Goal: Check status: Check status

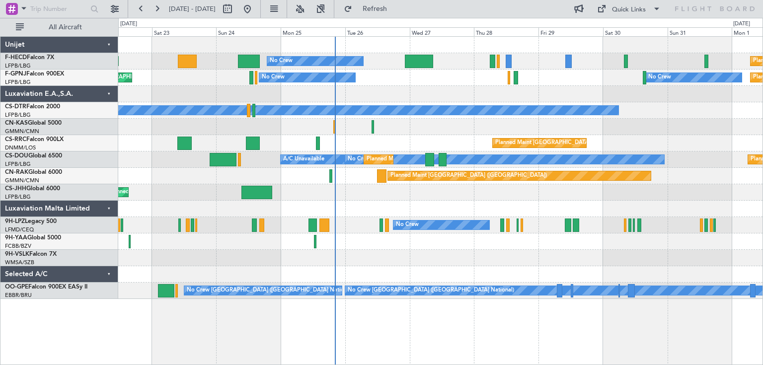
click at [425, 102] on div "Planned Maint [GEOGRAPHIC_DATA] ([GEOGRAPHIC_DATA]) No Crew Planned Maint [GEOG…" at bounding box center [440, 168] width 644 height 262
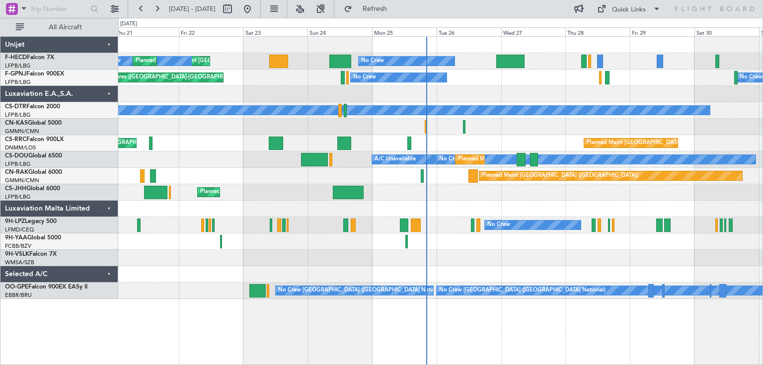
click at [485, 186] on div "Planned Maint [GEOGRAPHIC_DATA] ([GEOGRAPHIC_DATA])" at bounding box center [440, 192] width 644 height 16
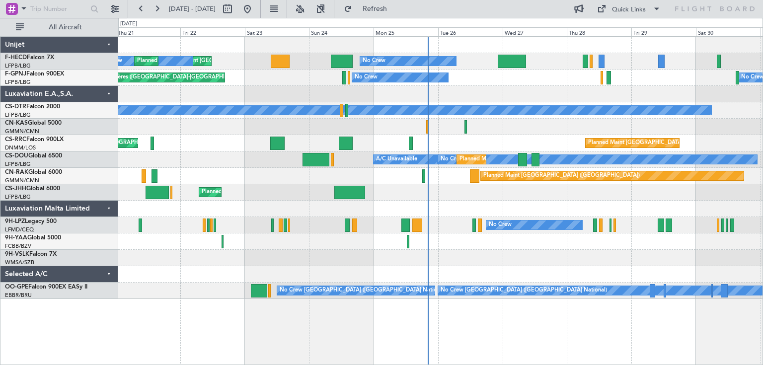
click at [465, 193] on div "Planned Maint [GEOGRAPHIC_DATA] ([GEOGRAPHIC_DATA]) No Crew No Crew Planned Mai…" at bounding box center [440, 168] width 644 height 262
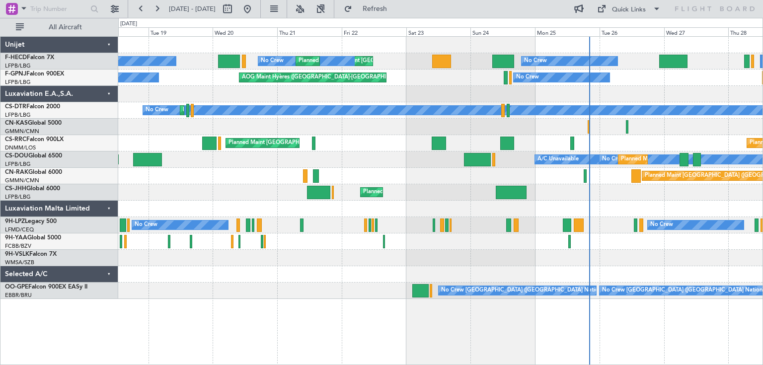
click at [227, 191] on div "Planned Maint [GEOGRAPHIC_DATA] ([GEOGRAPHIC_DATA])" at bounding box center [440, 192] width 644 height 16
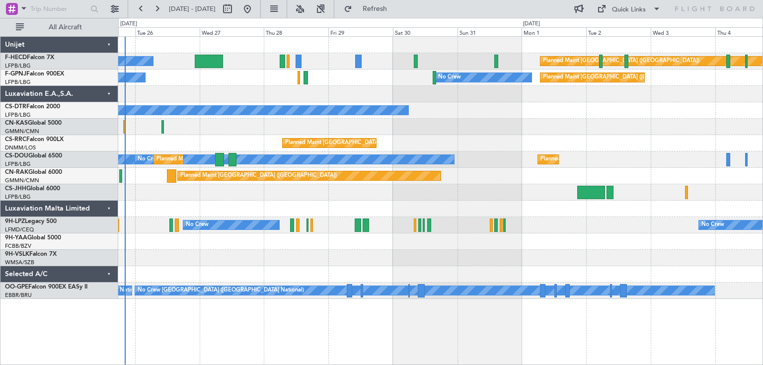
click at [294, 198] on div at bounding box center [440, 192] width 644 height 16
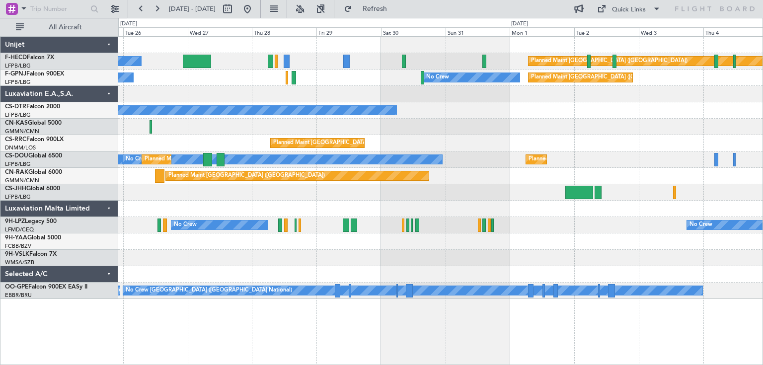
click at [210, 192] on div "No Crew Planned Maint [GEOGRAPHIC_DATA] ([GEOGRAPHIC_DATA]) No Crew No Crew Pla…" at bounding box center [440, 168] width 644 height 262
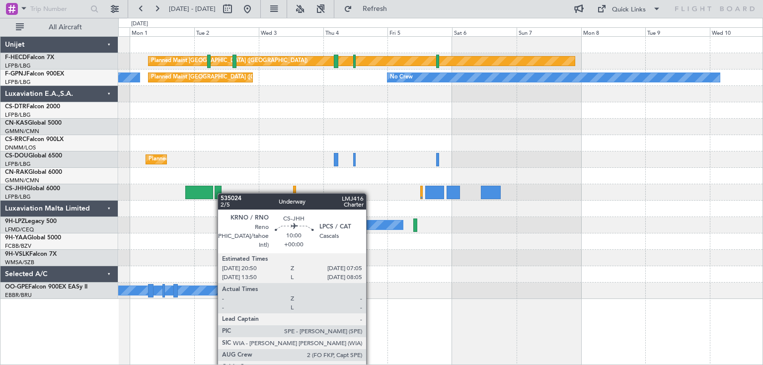
click at [215, 193] on div at bounding box center [218, 192] width 7 height 13
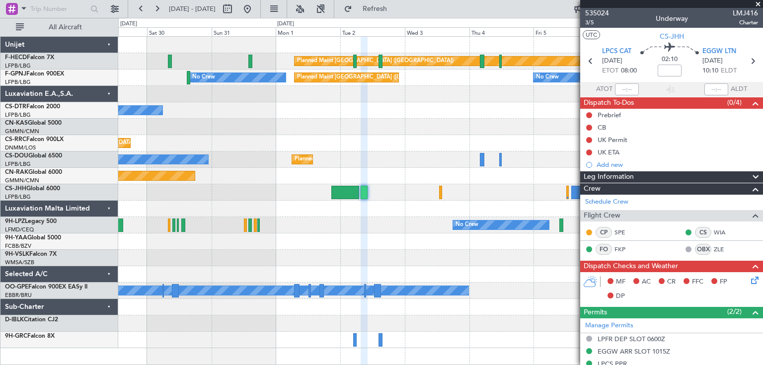
click at [376, 215] on div at bounding box center [440, 209] width 644 height 16
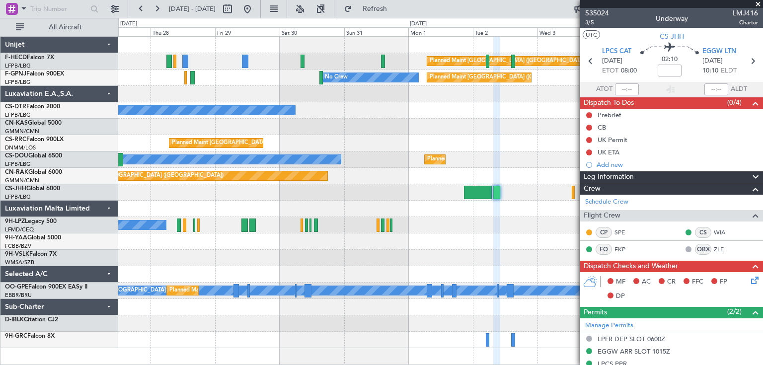
click at [413, 242] on div "Planned Maint [GEOGRAPHIC_DATA] ([GEOGRAPHIC_DATA]) No Crew Planned Maint [GEOG…" at bounding box center [440, 192] width 644 height 311
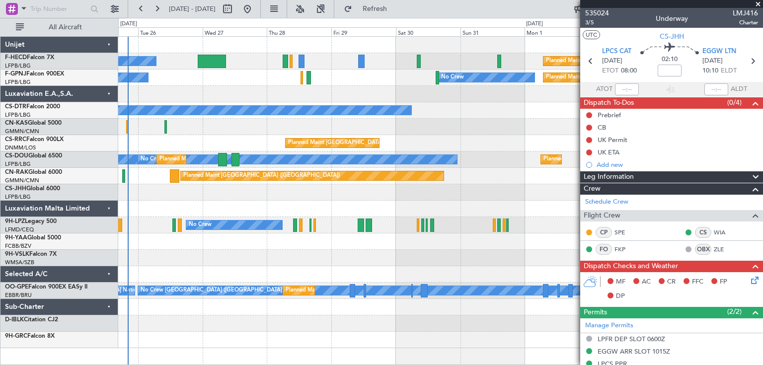
click at [451, 245] on div at bounding box center [440, 241] width 644 height 16
click at [414, 246] on div at bounding box center [440, 241] width 644 height 16
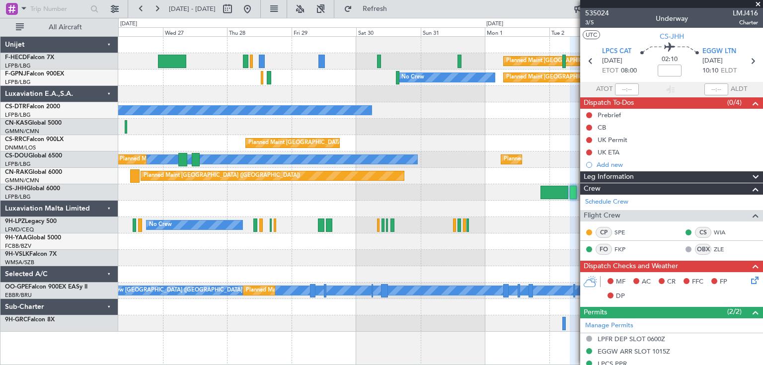
click at [119, 193] on div at bounding box center [440, 192] width 644 height 16
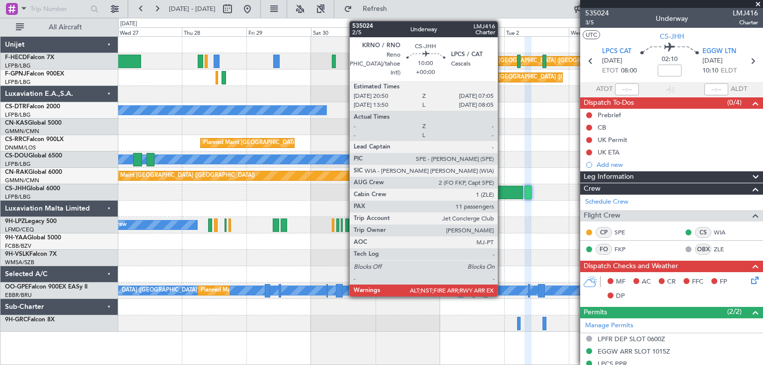
click at [502, 188] on div at bounding box center [509, 192] width 28 height 13
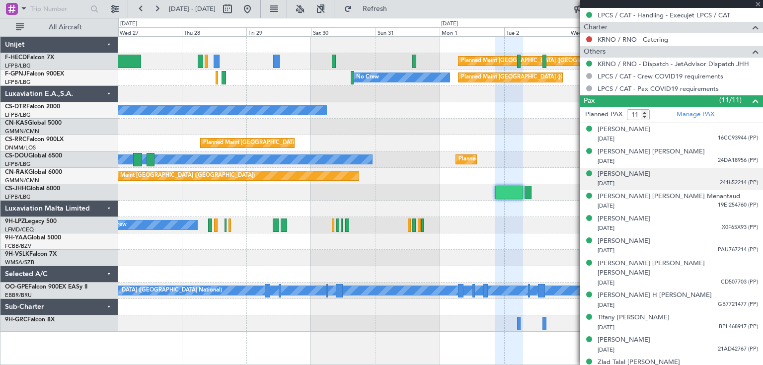
scroll to position [501, 0]
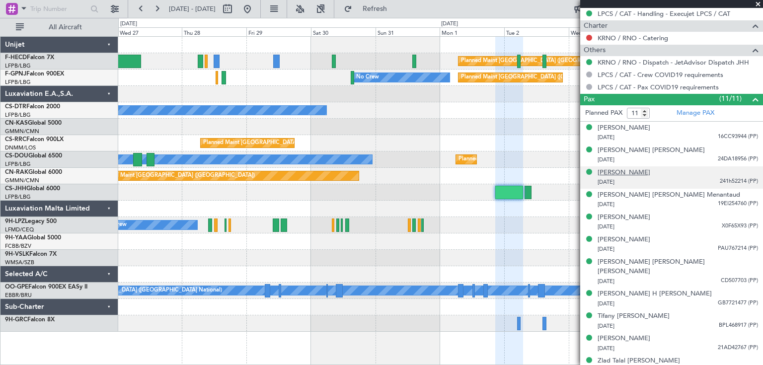
click at [628, 173] on div "[PERSON_NAME]" at bounding box center [623, 173] width 53 height 10
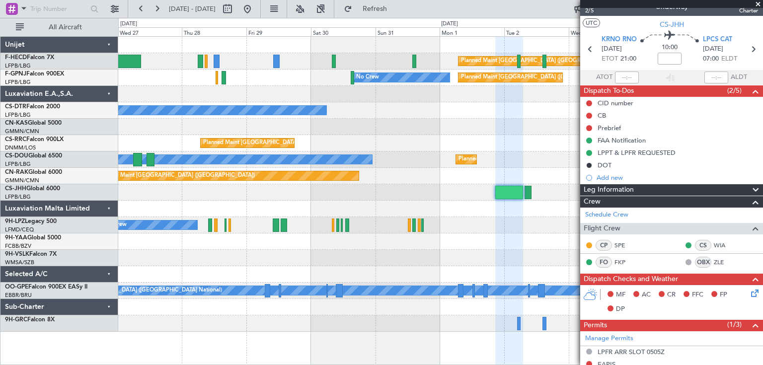
scroll to position [0, 0]
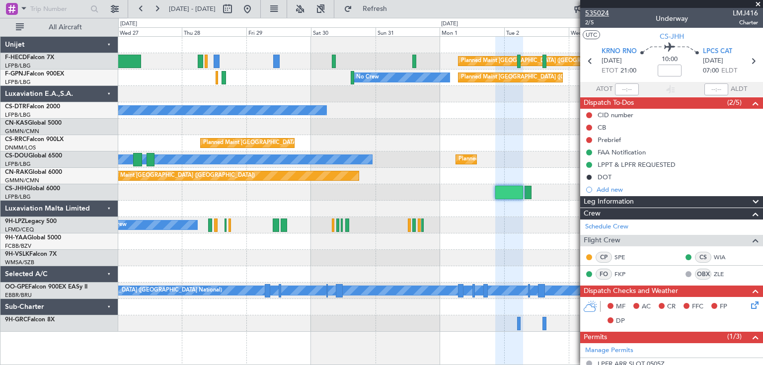
click at [598, 15] on span "535024" at bounding box center [597, 13] width 24 height 10
click at [459, 205] on div "Planned Maint [GEOGRAPHIC_DATA] ([GEOGRAPHIC_DATA]) No Crew Planned Maint [GEOG…" at bounding box center [440, 184] width 644 height 295
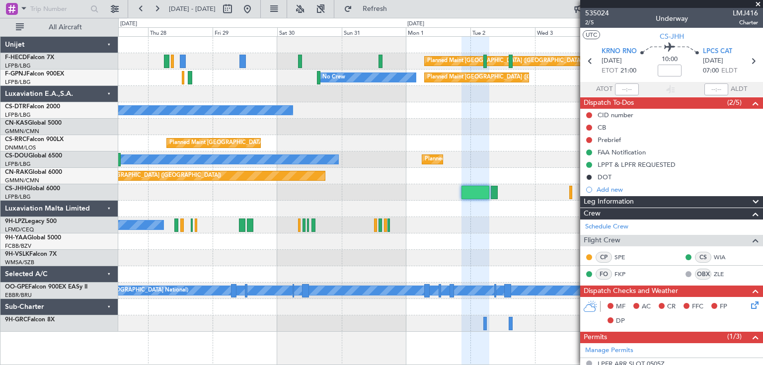
click at [276, 194] on div at bounding box center [440, 192] width 644 height 16
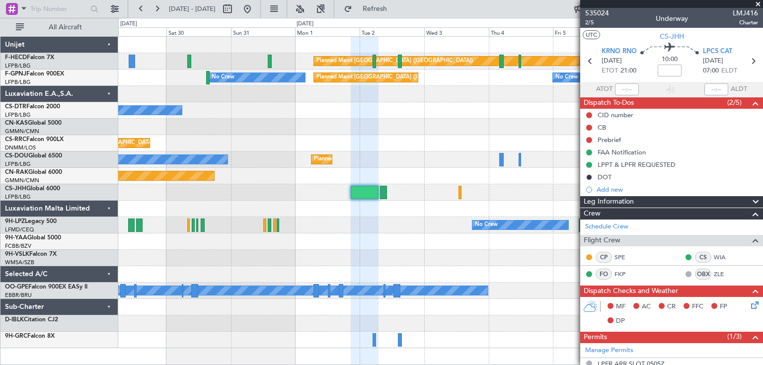
click at [414, 201] on div "Planned Maint [GEOGRAPHIC_DATA] ([GEOGRAPHIC_DATA]) Planned Maint [GEOGRAPHIC_D…" at bounding box center [440, 192] width 644 height 311
click at [445, 195] on div at bounding box center [440, 192] width 644 height 16
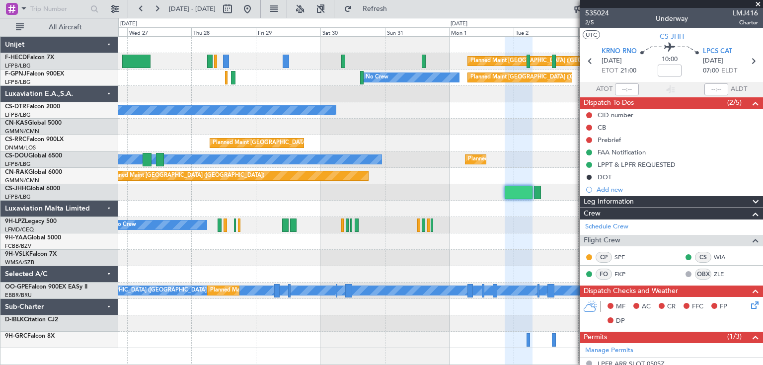
click at [436, 212] on div at bounding box center [440, 209] width 644 height 16
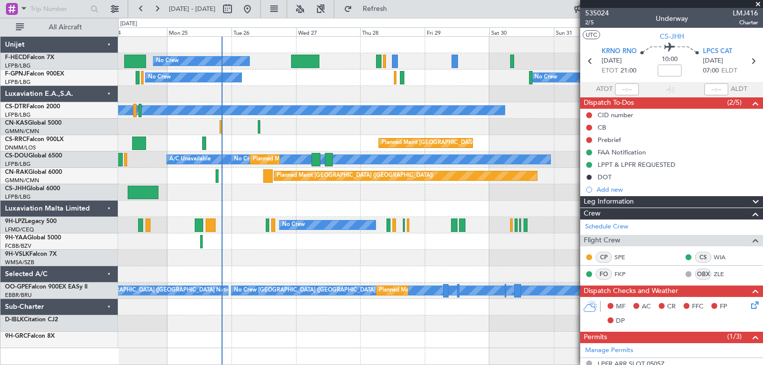
click at [389, 205] on div at bounding box center [440, 209] width 644 height 16
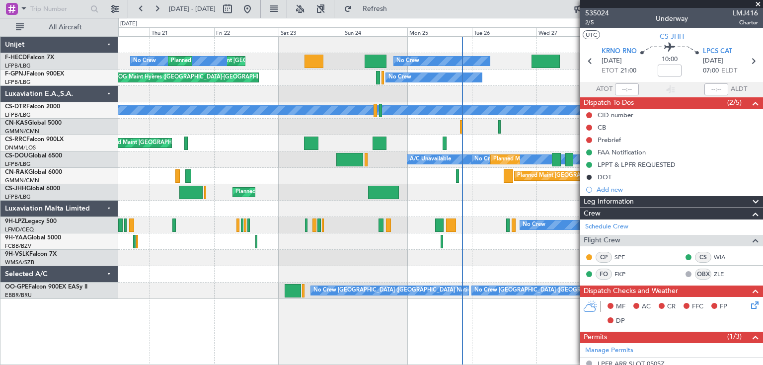
click at [422, 200] on div "No Crew Planned Maint [GEOGRAPHIC_DATA] ([GEOGRAPHIC_DATA]) No Crew Planned Mai…" at bounding box center [440, 168] width 644 height 262
click at [275, 132] on div at bounding box center [440, 127] width 644 height 16
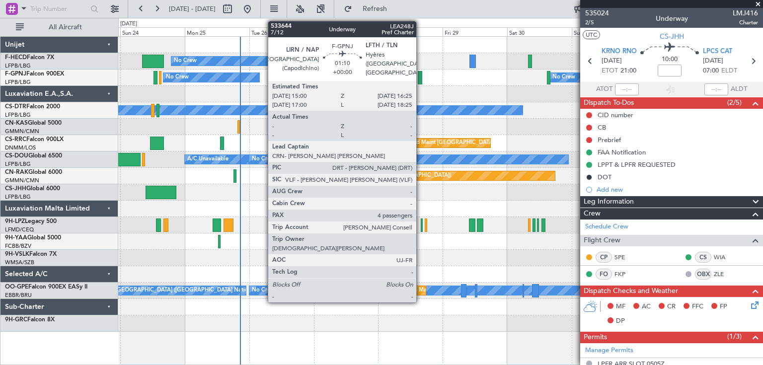
click at [421, 78] on div at bounding box center [420, 77] width 4 height 13
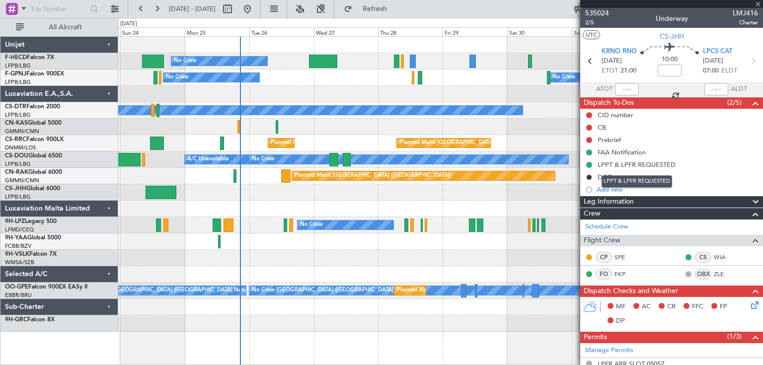
type input "4"
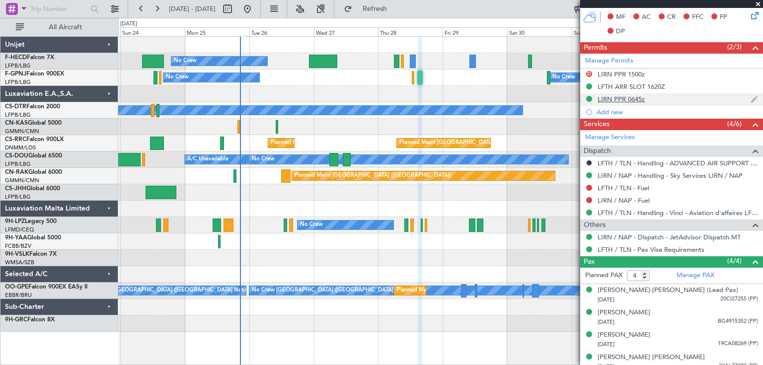
scroll to position [241, 0]
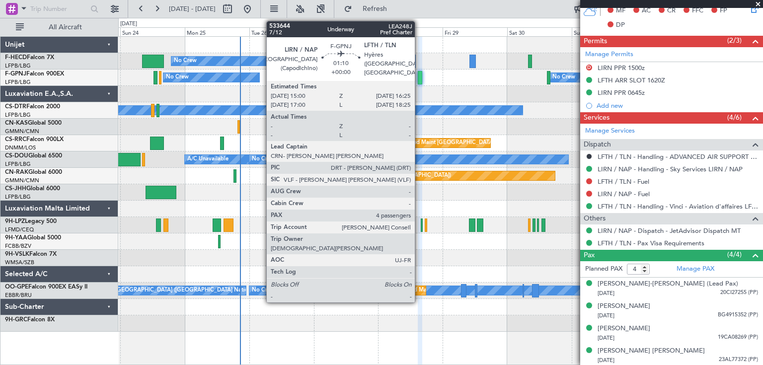
click at [419, 73] on div at bounding box center [420, 77] width 4 height 13
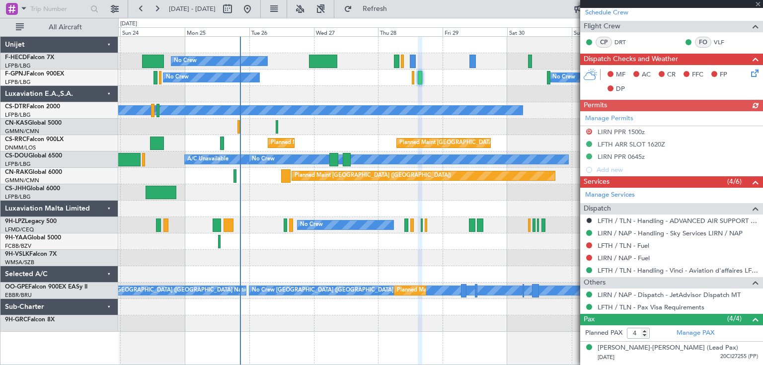
scroll to position [199, 0]
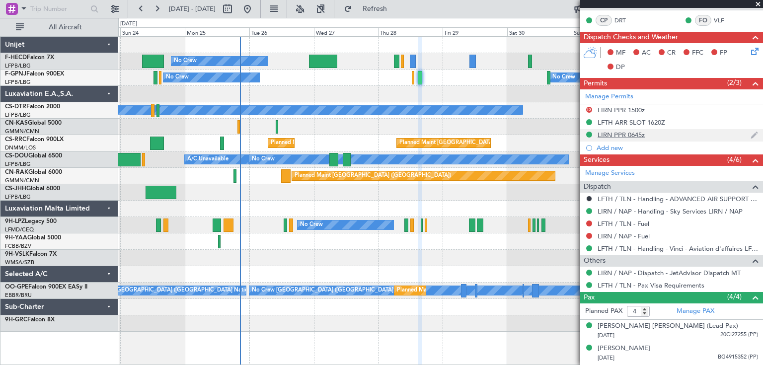
click at [624, 135] on div "LIRN PPR 0645z" at bounding box center [620, 135] width 47 height 8
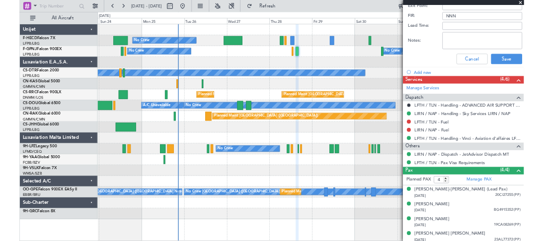
scroll to position [537, 0]
